Goal: Task Accomplishment & Management: Manage account settings

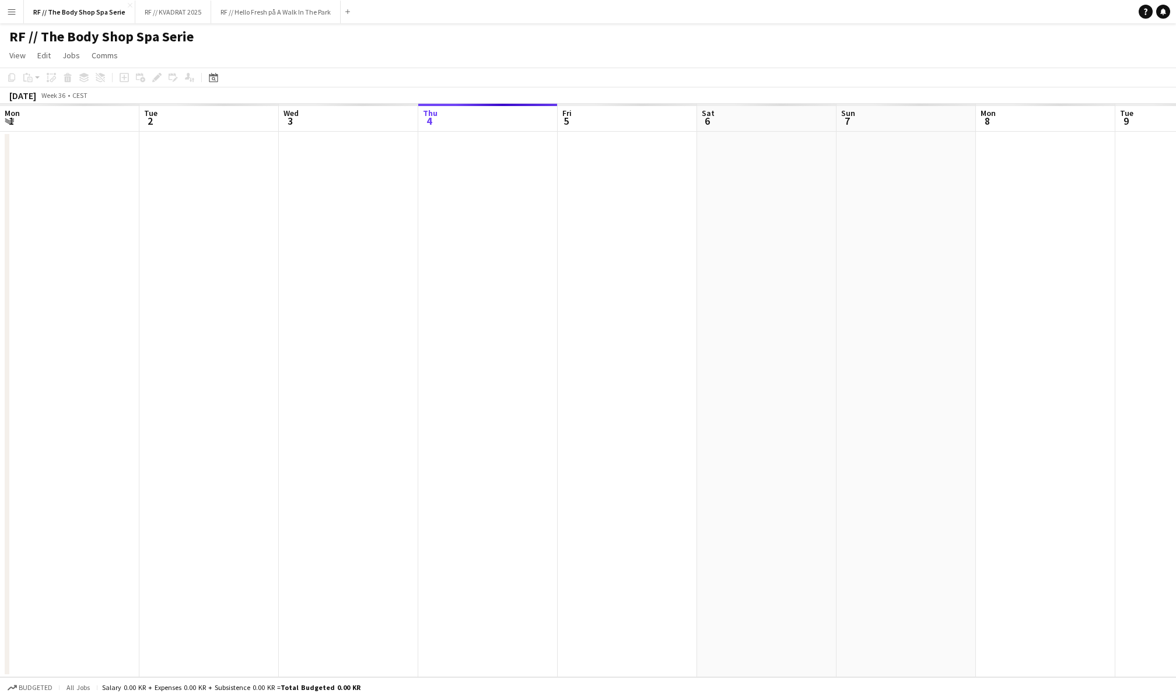
scroll to position [0, 278]
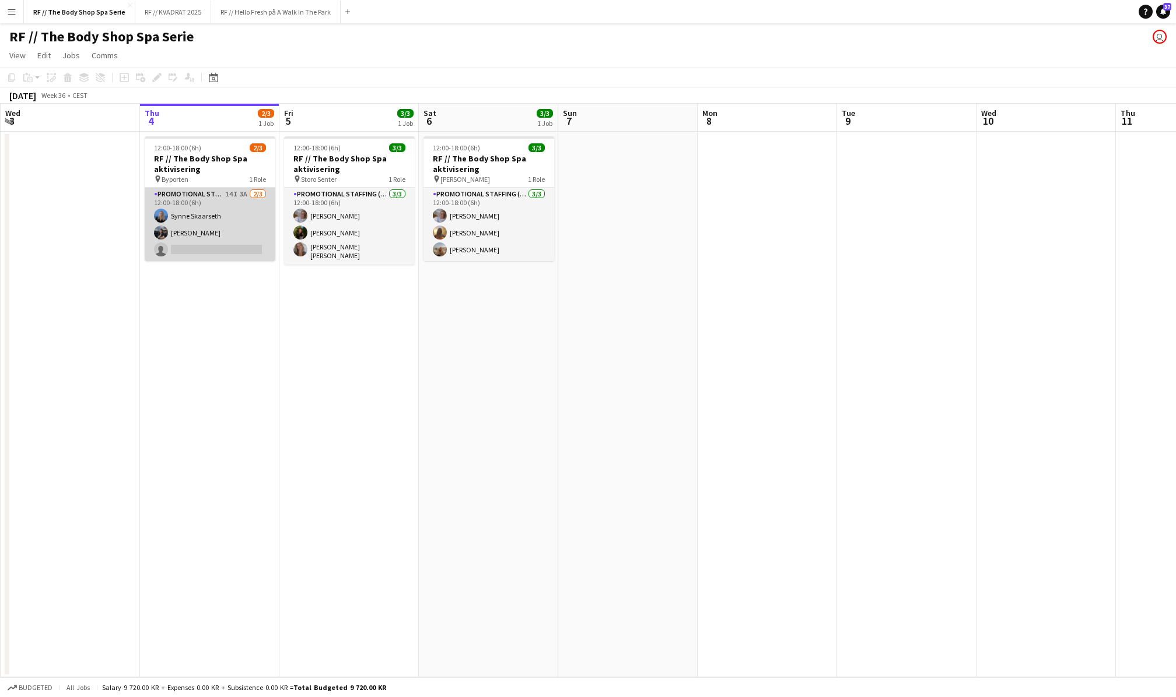
click at [204, 204] on app-card-role "Promotional Staffing (Promotional Staff) 14I 3A 2/3 12:00-18:00 (6h) Synne Skaa…" at bounding box center [210, 224] width 131 height 73
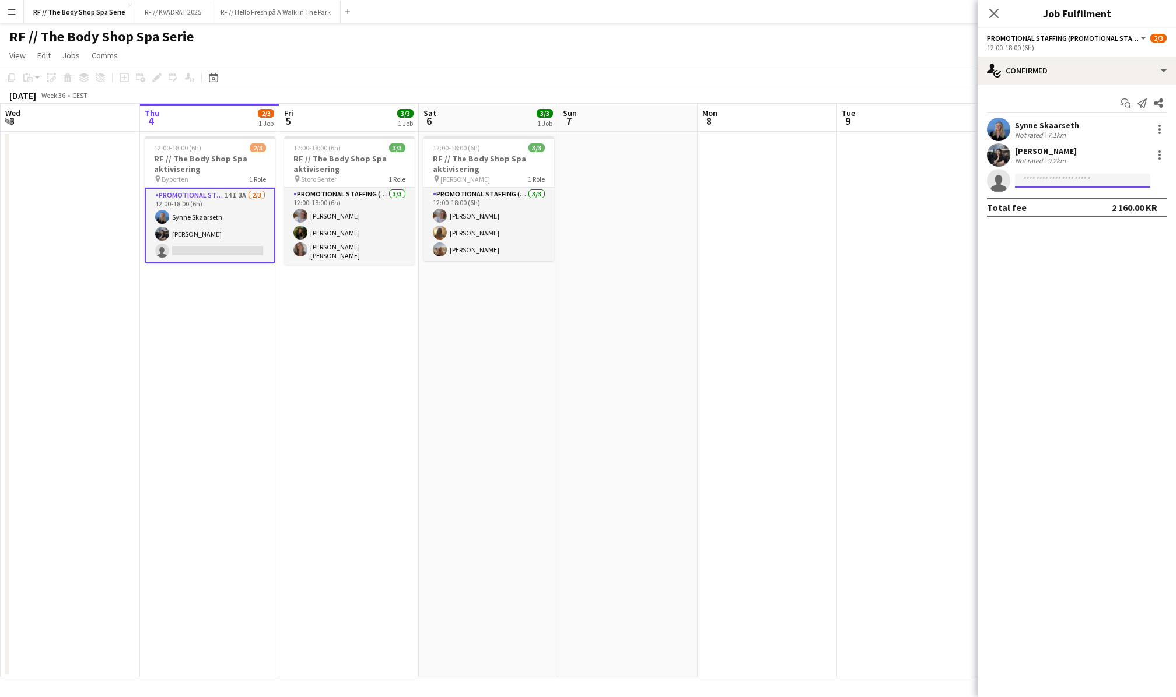
click at [1062, 183] on input at bounding box center [1082, 181] width 135 height 14
type input "********"
click at [1073, 208] on span "victoriaryding02@hotmail.com" at bounding box center [1082, 206] width 117 height 9
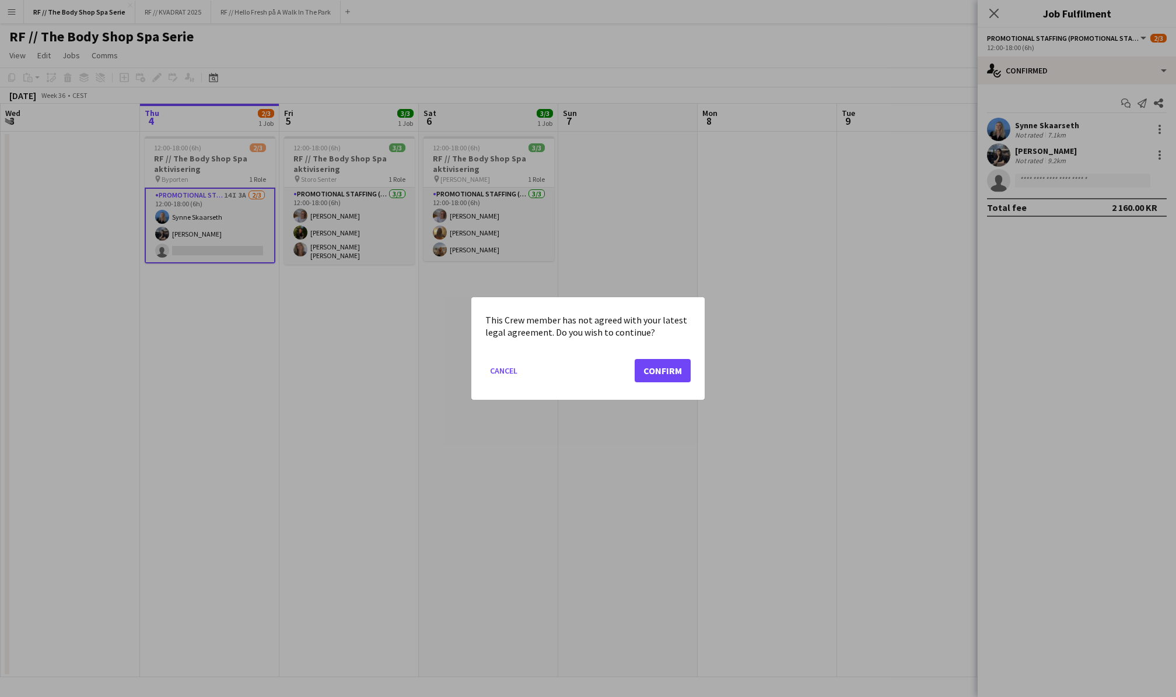
click at [654, 371] on button "Confirm" at bounding box center [662, 370] width 56 height 23
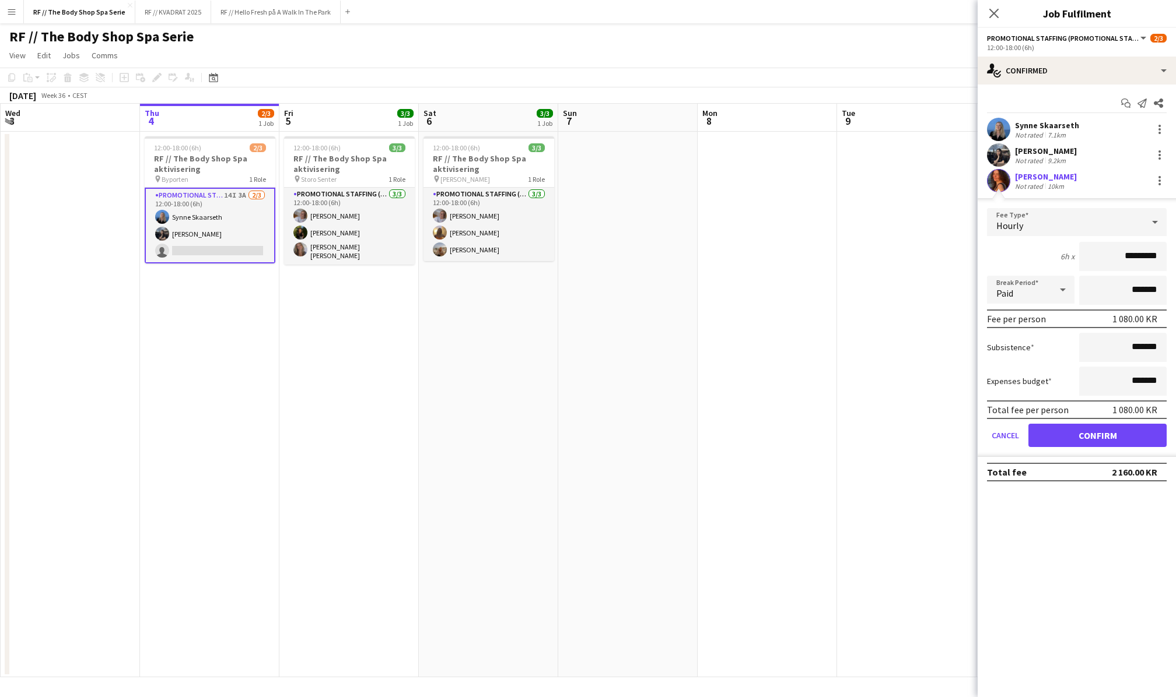
click at [1004, 180] on app-user-avatar at bounding box center [998, 180] width 23 height 23
click at [1099, 432] on button "Confirm" at bounding box center [1097, 435] width 138 height 23
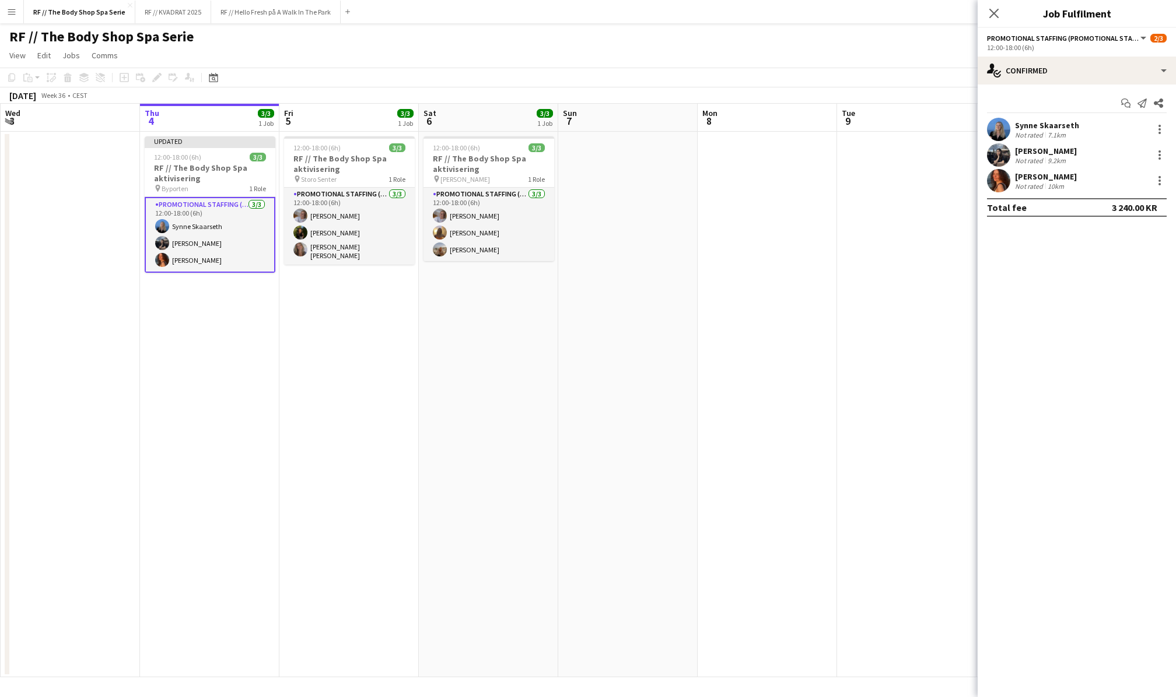
click at [1001, 181] on app-user-avatar at bounding box center [998, 180] width 23 height 23
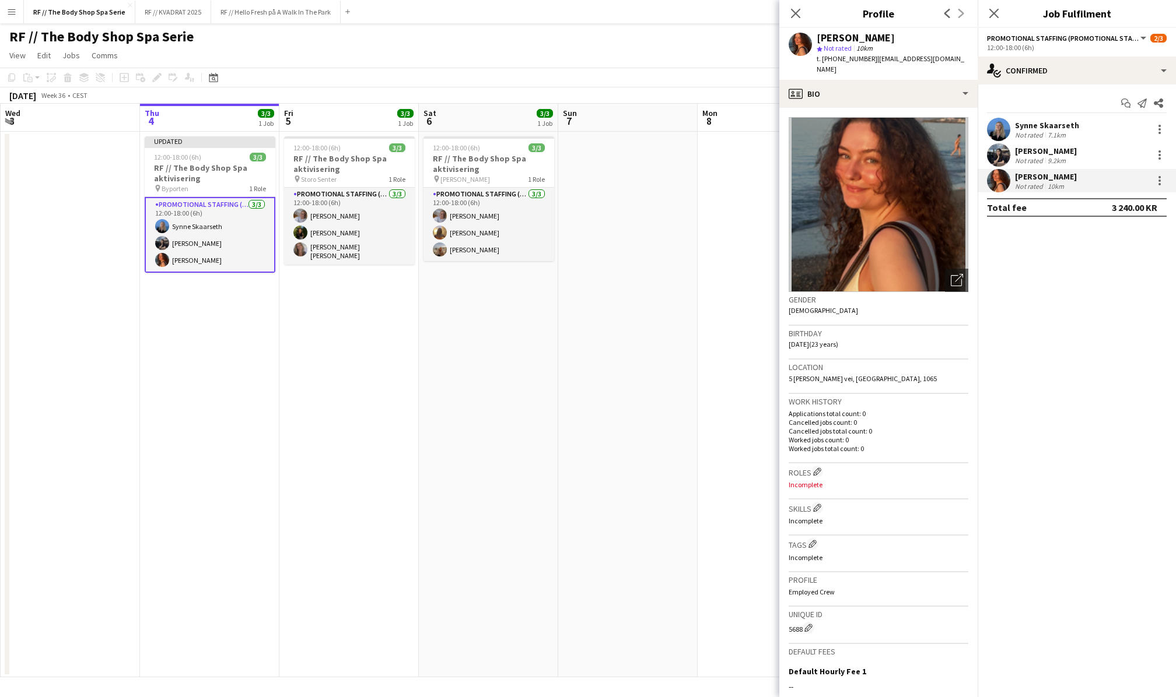
scroll to position [0, 0]
click at [728, 45] on app-page-menu "View Day view expanded Day view collapsed Month view Date picker Jump to today …" at bounding box center [588, 56] width 1176 height 22
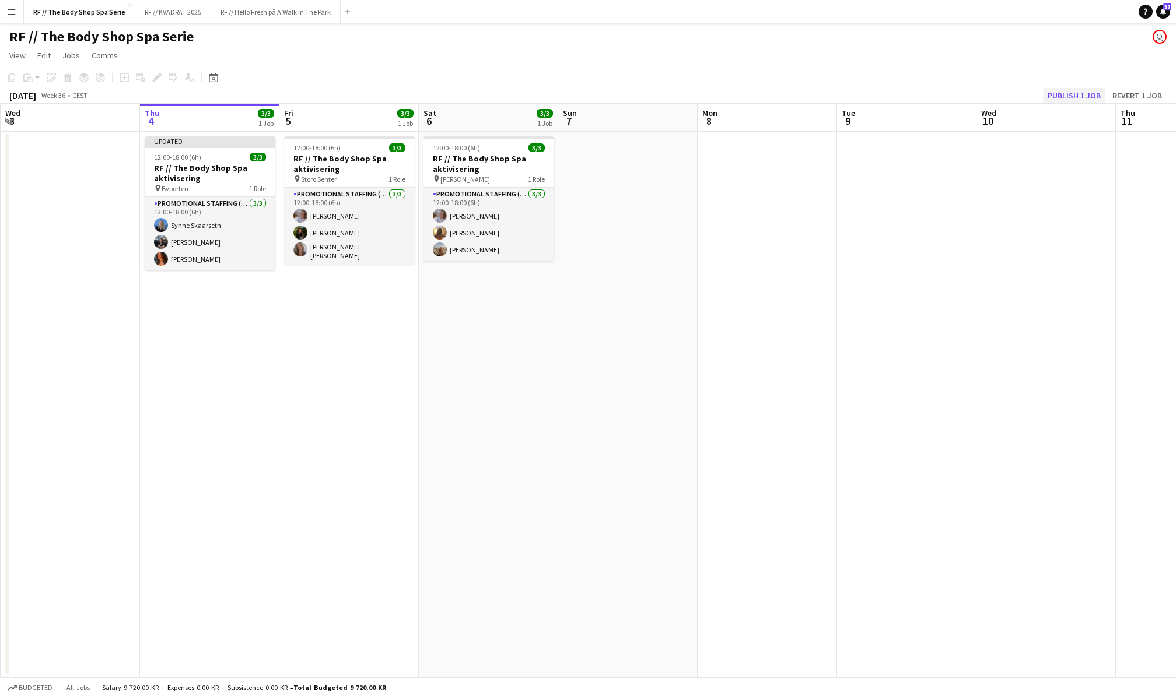
click at [1080, 94] on button "Publish 1 job" at bounding box center [1074, 95] width 62 height 15
